Goal: Task Accomplishment & Management: Manage account settings

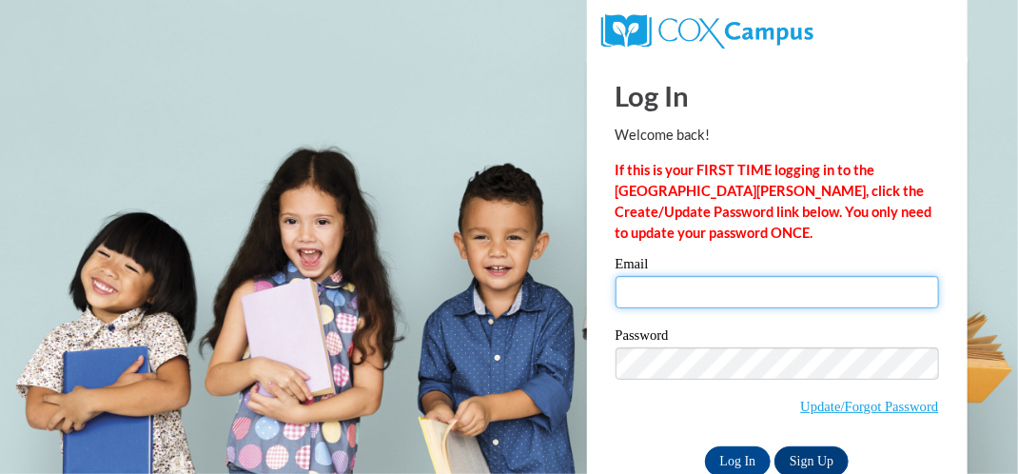
click at [876, 295] on input "Email" at bounding box center [778, 292] width 324 height 32
click at [837, 298] on input "Email" at bounding box center [778, 292] width 324 height 32
type input "[EMAIL_ADDRESS][DOMAIN_NAME]"
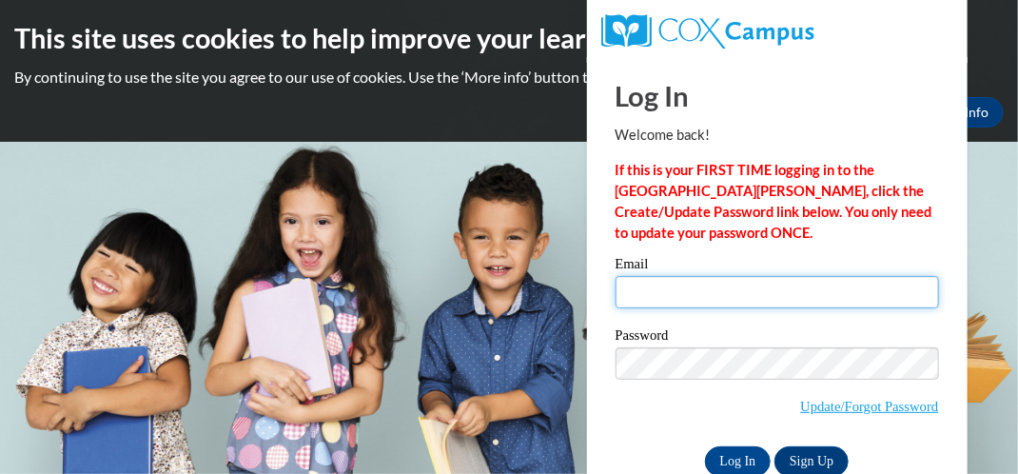
click at [789, 284] on input "Email" at bounding box center [778, 292] width 324 height 32
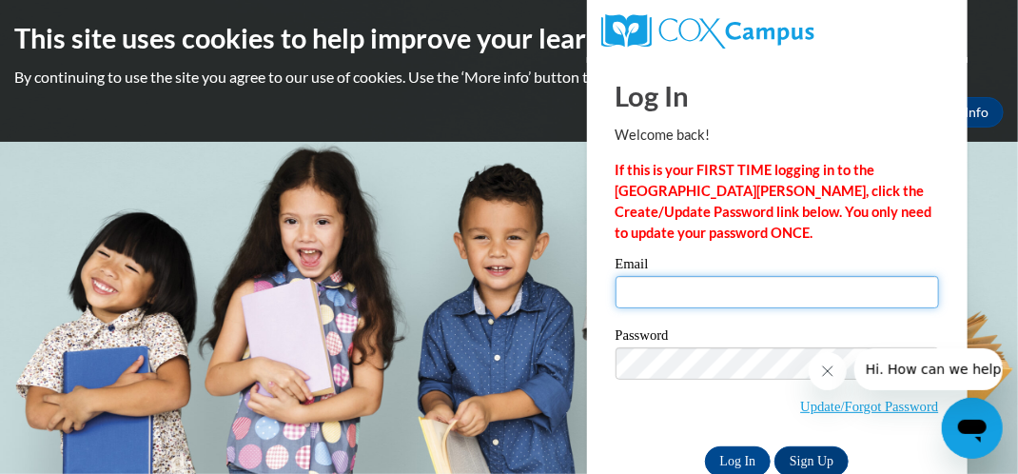
type input "[EMAIL_ADDRESS][DOMAIN_NAME]"
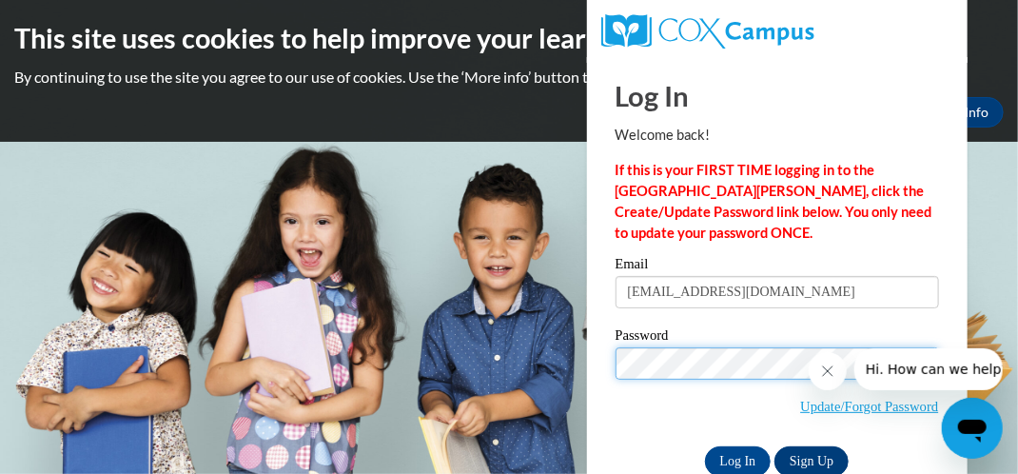
click at [705, 446] on input "Log In" at bounding box center [738, 461] width 67 height 30
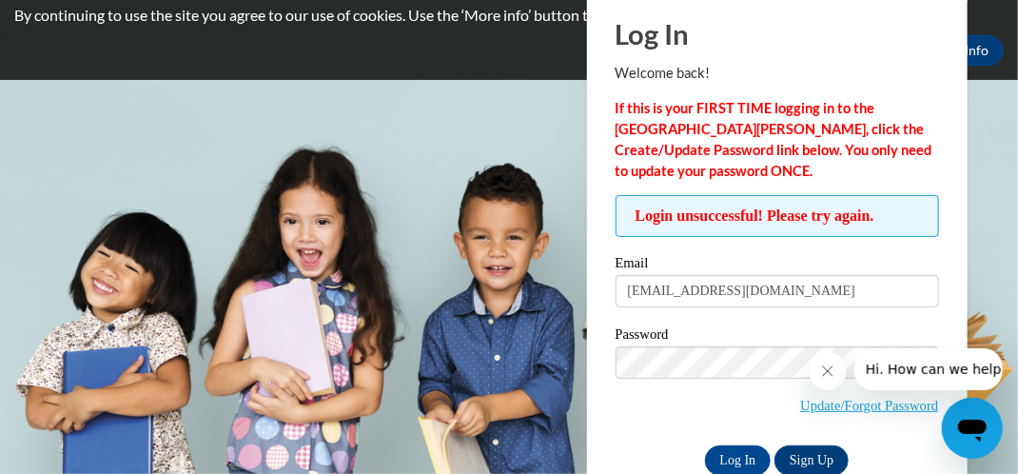
scroll to position [95, 0]
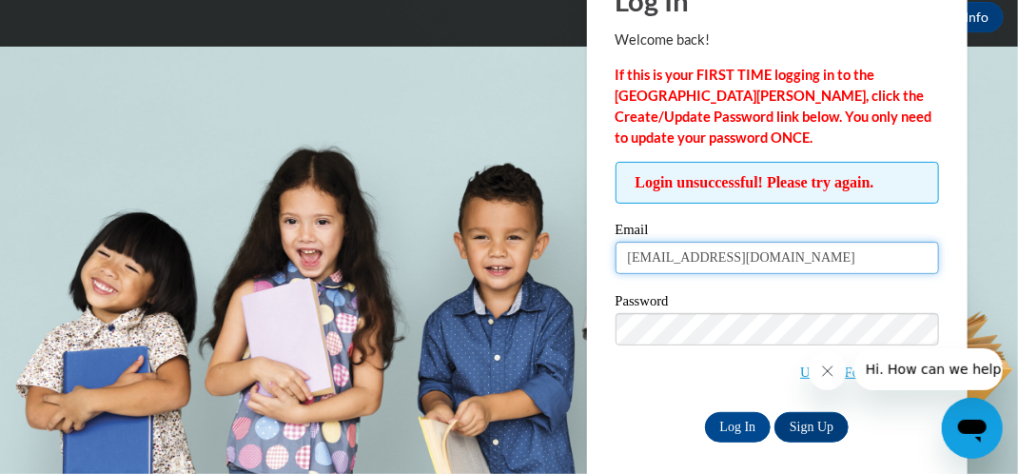
click at [805, 255] on input "[EMAIL_ADDRESS][DOMAIN_NAME]" at bounding box center [778, 258] width 324 height 32
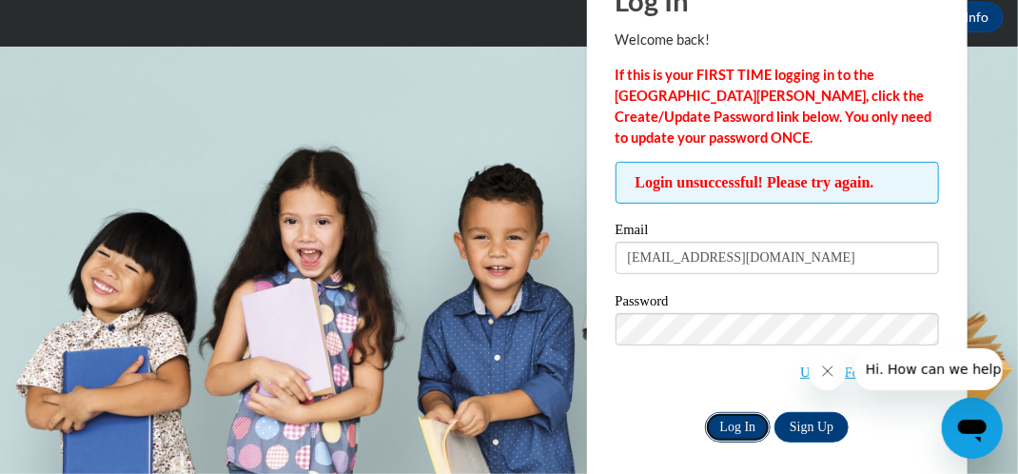
click at [725, 427] on input "Log In" at bounding box center [738, 427] width 67 height 30
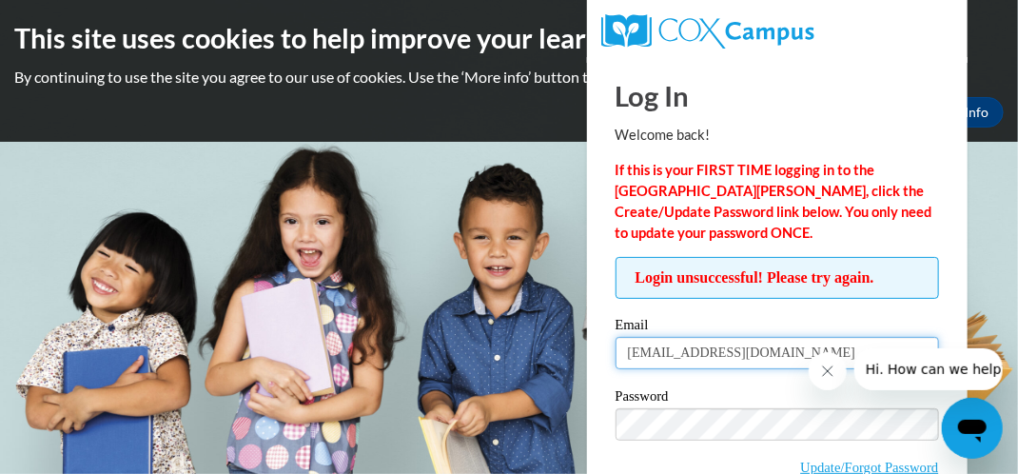
drag, startPoint x: 804, startPoint y: 349, endPoint x: 660, endPoint y: 356, distance: 143.9
click at [660, 356] on input "ldinnel@teachers.kusd.edu" at bounding box center [778, 353] width 324 height 32
drag, startPoint x: 804, startPoint y: 364, endPoint x: 669, endPoint y: 374, distance: 135.5
click at [669, 374] on div "Email ldinnel@teachers.kusd.edu" at bounding box center [778, 351] width 324 height 66
type input "ldinnel"
